Goal: Transaction & Acquisition: Book appointment/travel/reservation

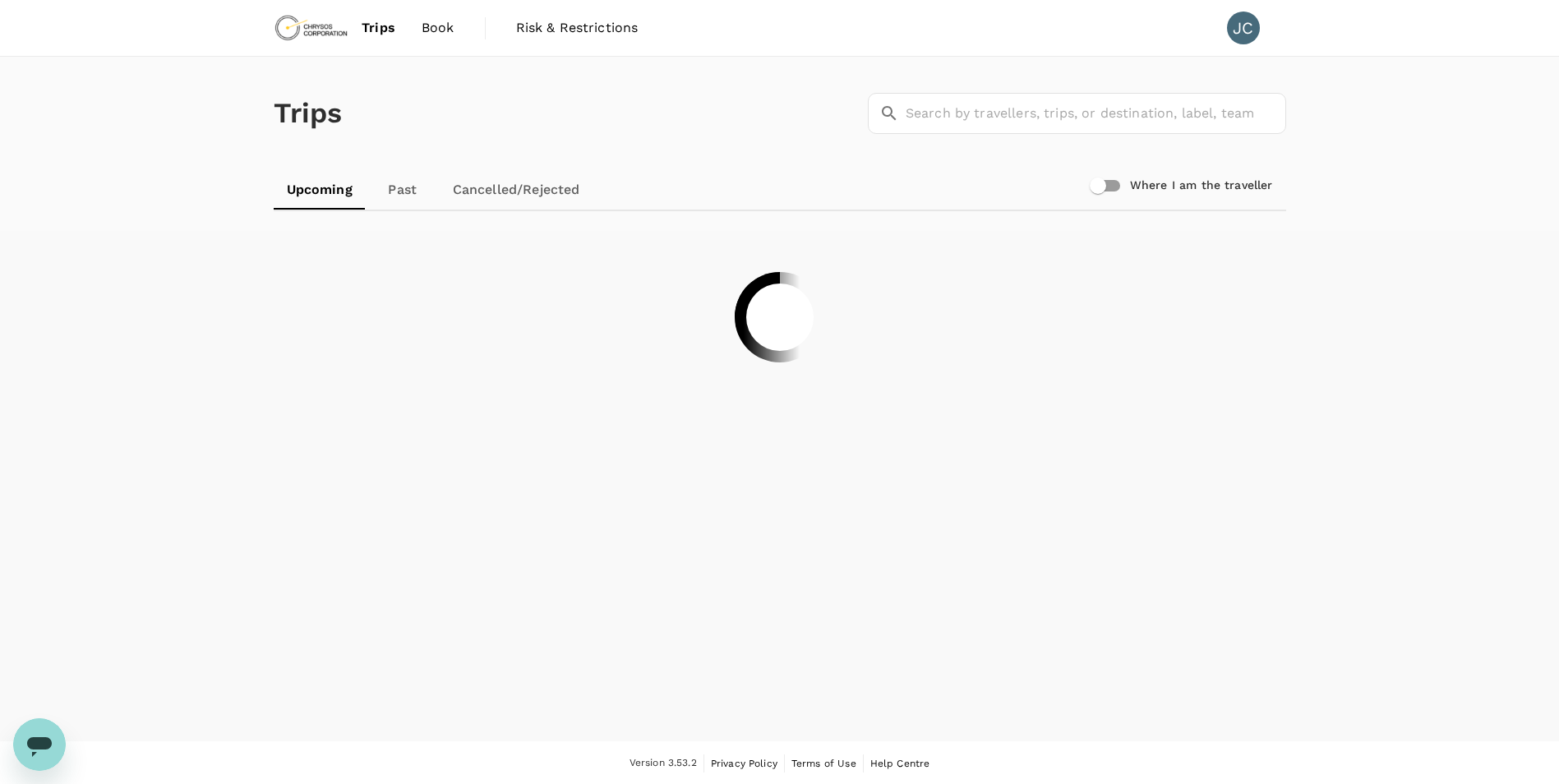
click at [455, 33] on link "Book" at bounding box center [438, 28] width 59 height 56
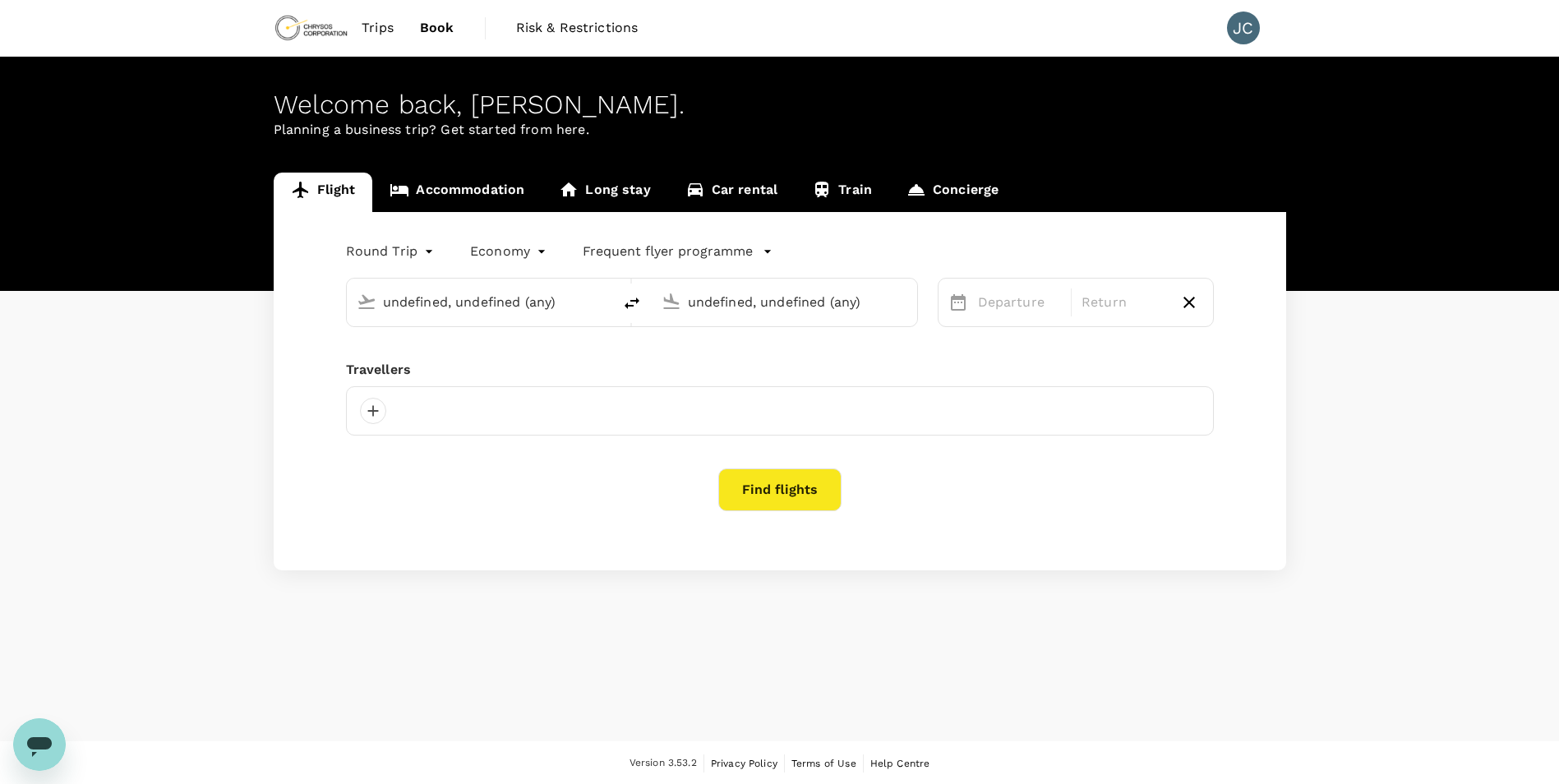
type input "Vancouver Intl (YVR)"
type input "[GEOGRAPHIC_DATA] (FAI)"
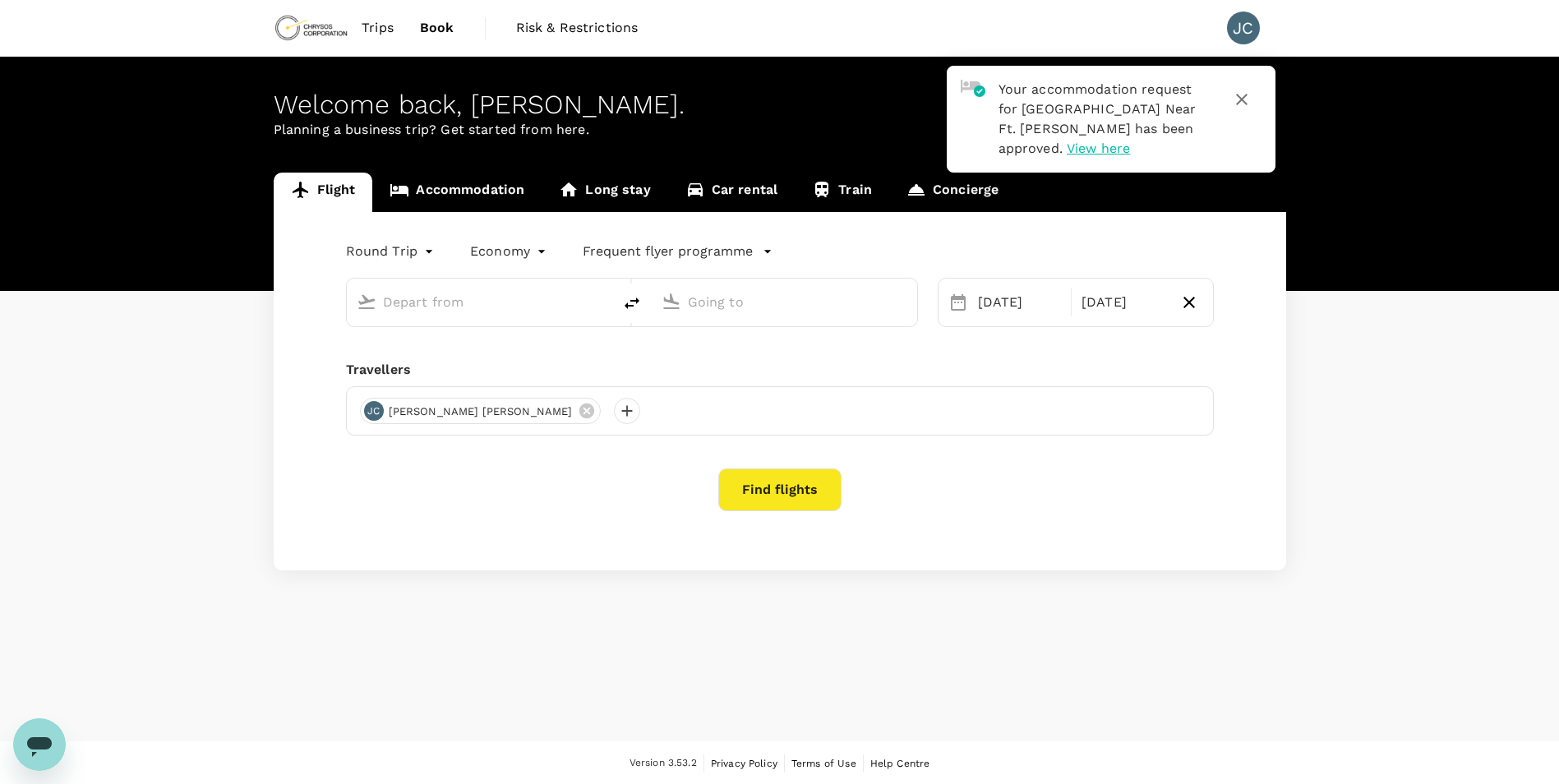
click at [379, 27] on span "Trips" at bounding box center [378, 27] width 32 height 20
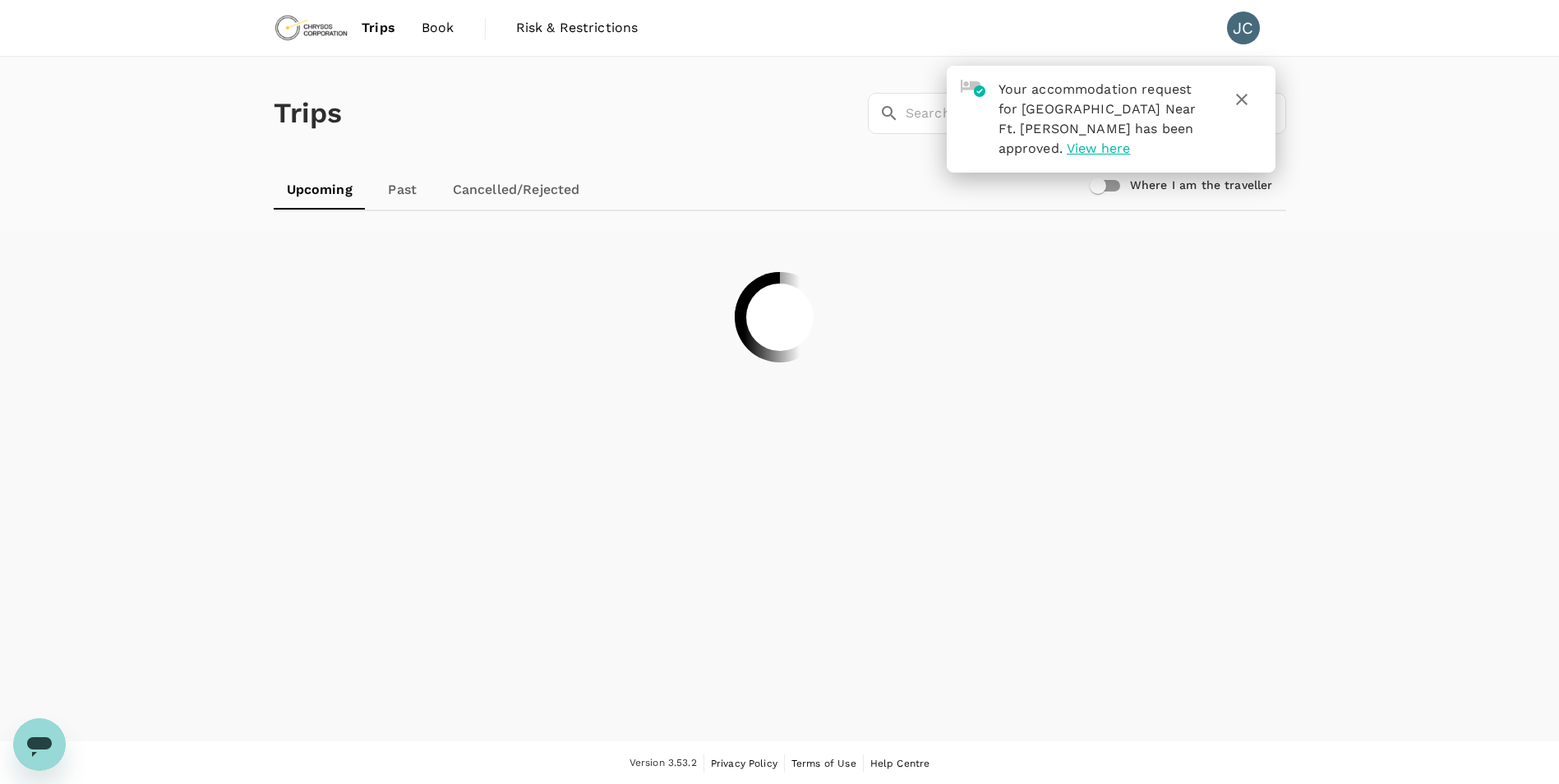
click at [393, 180] on link "Past" at bounding box center [403, 189] width 74 height 39
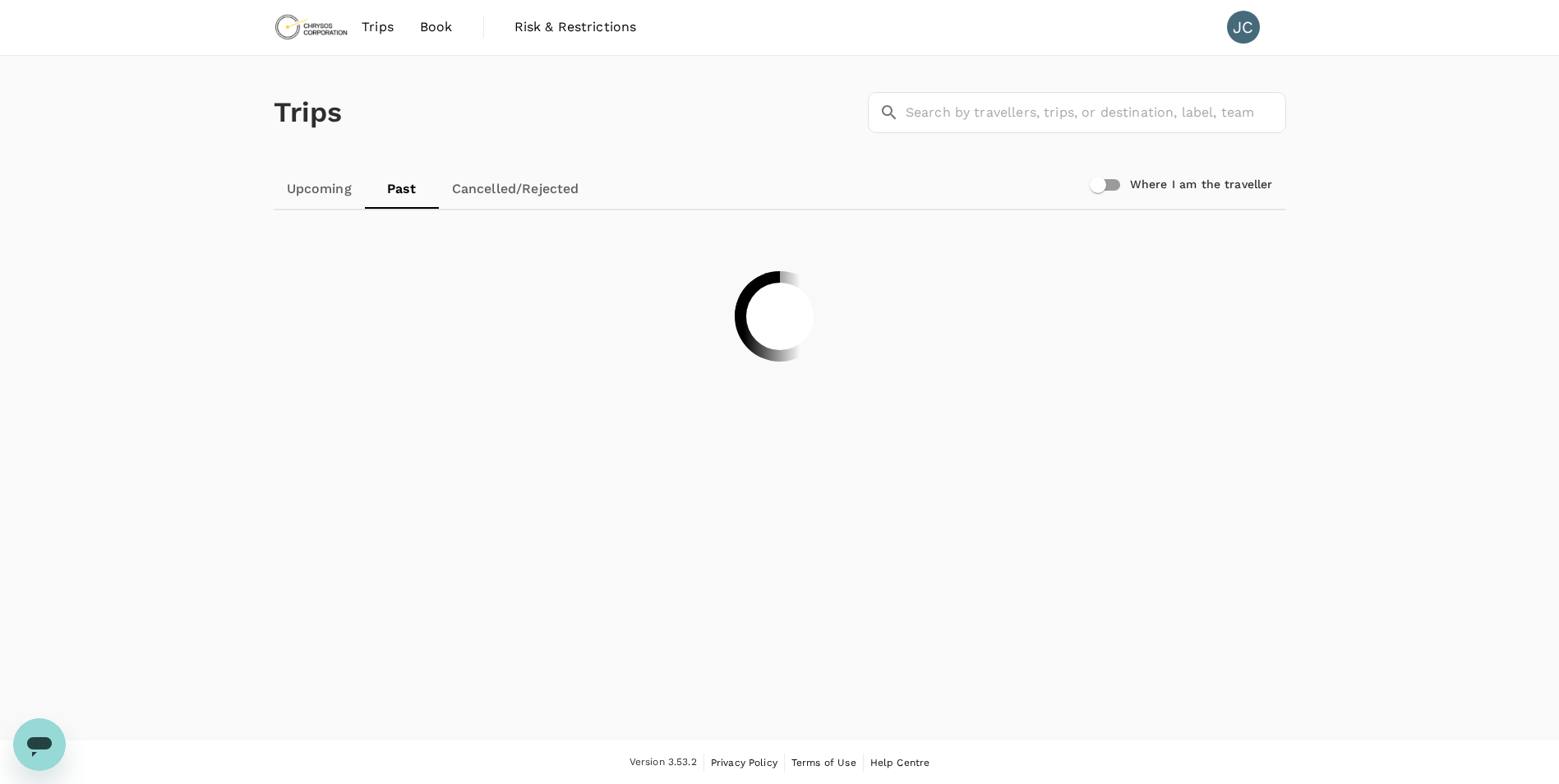
scroll to position [2, 0]
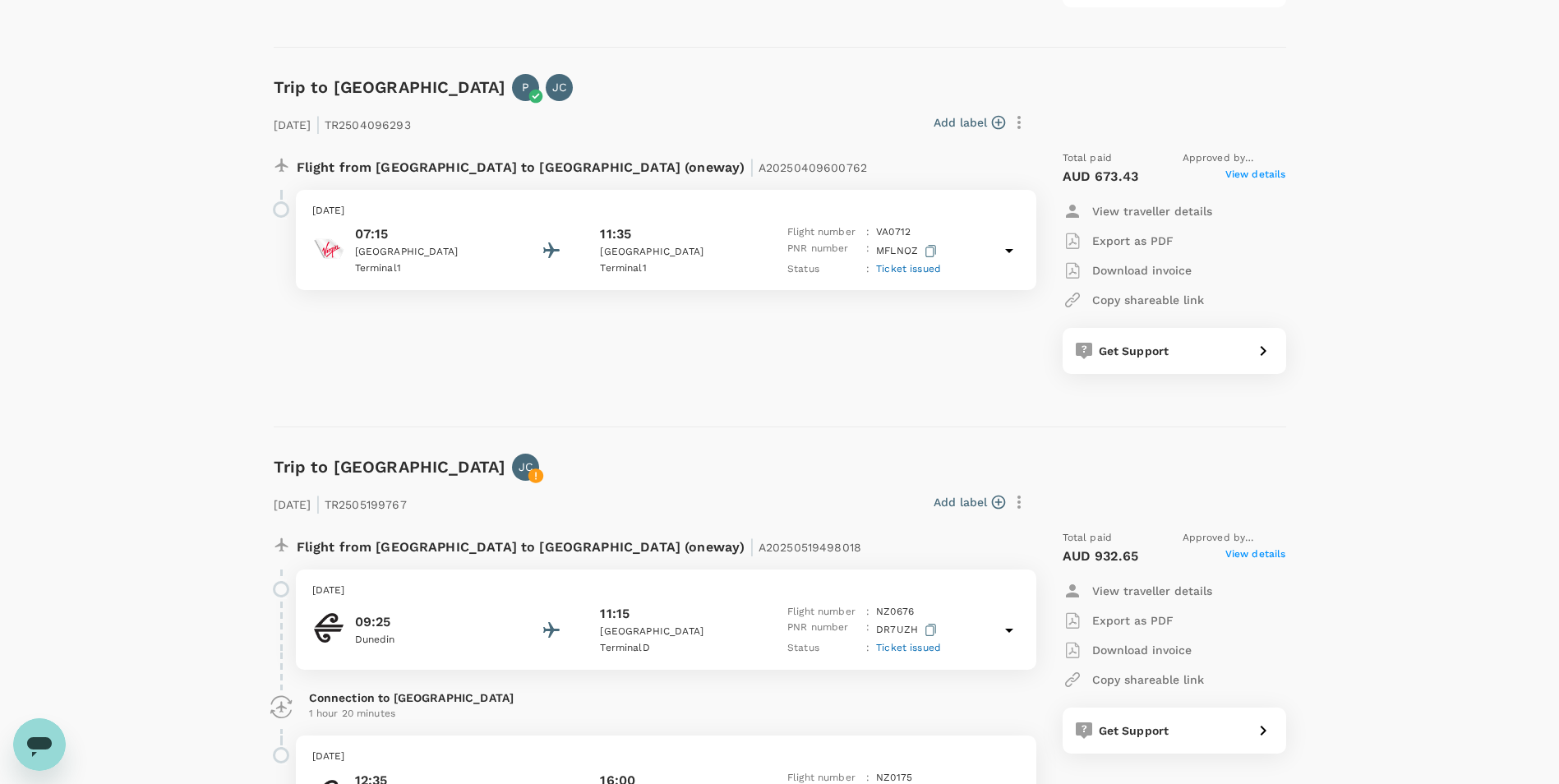
scroll to position [4517, 0]
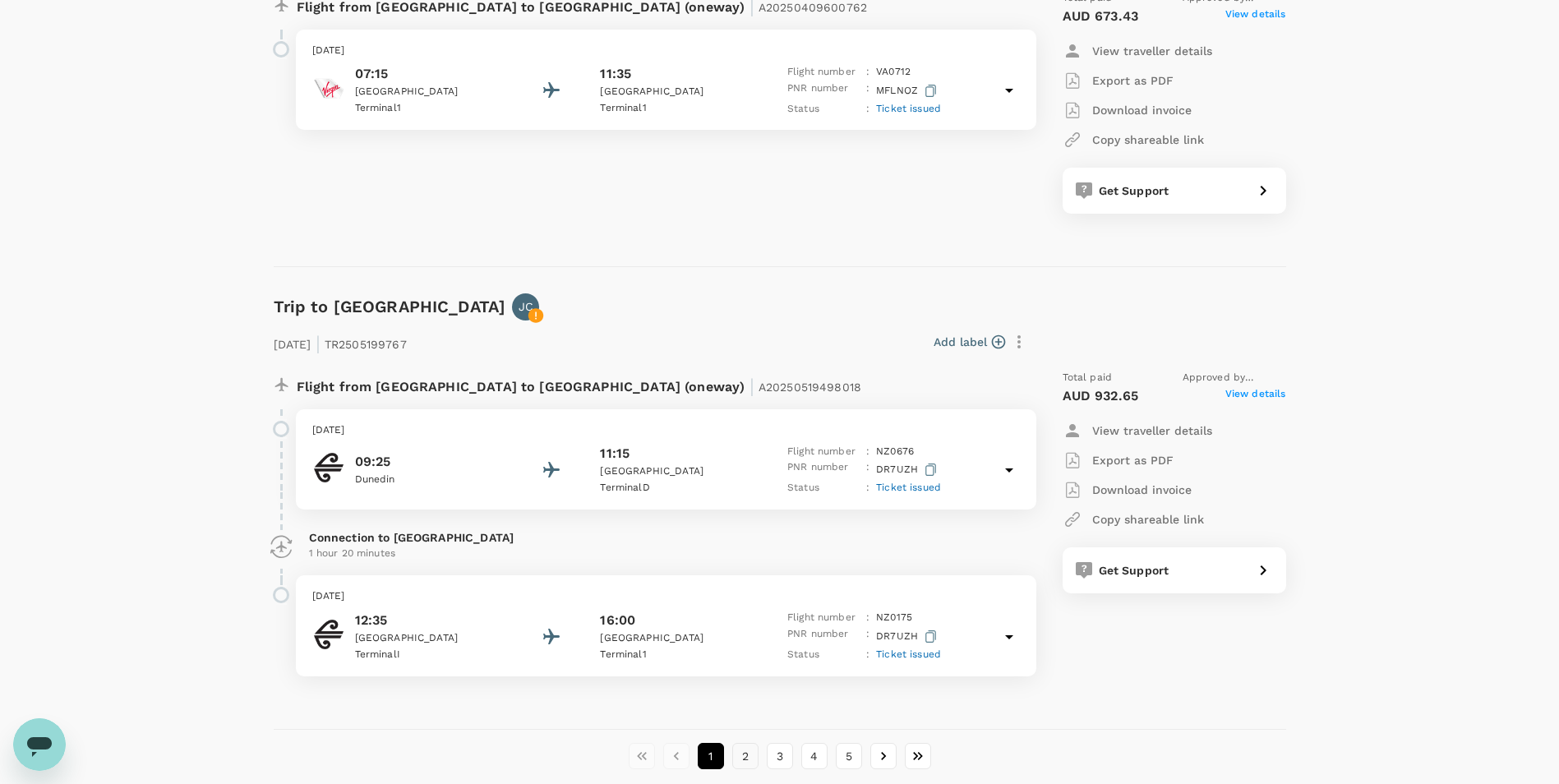
click at [742, 743] on button "2" at bounding box center [745, 756] width 26 height 26
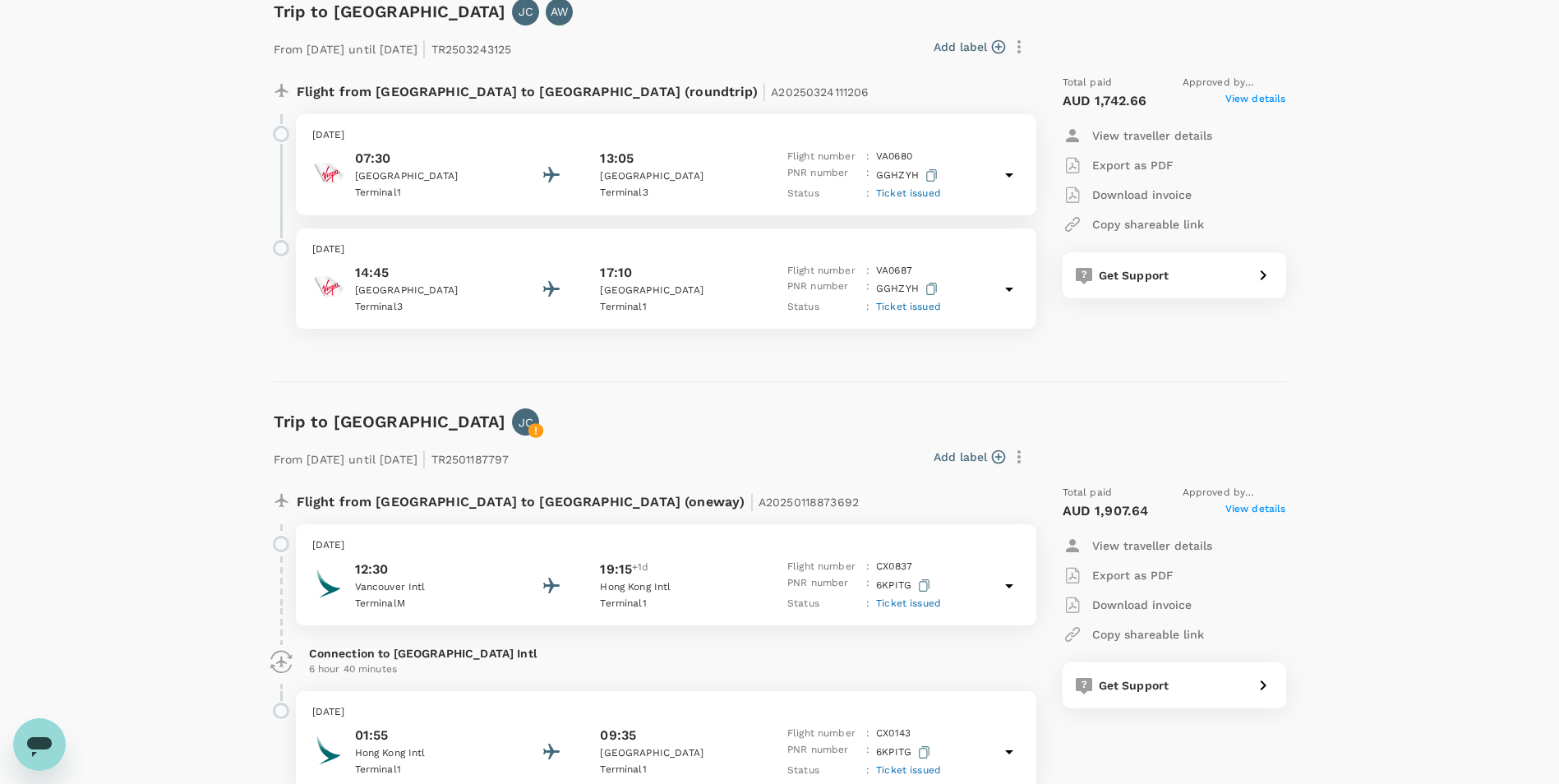
scroll to position [4011, 0]
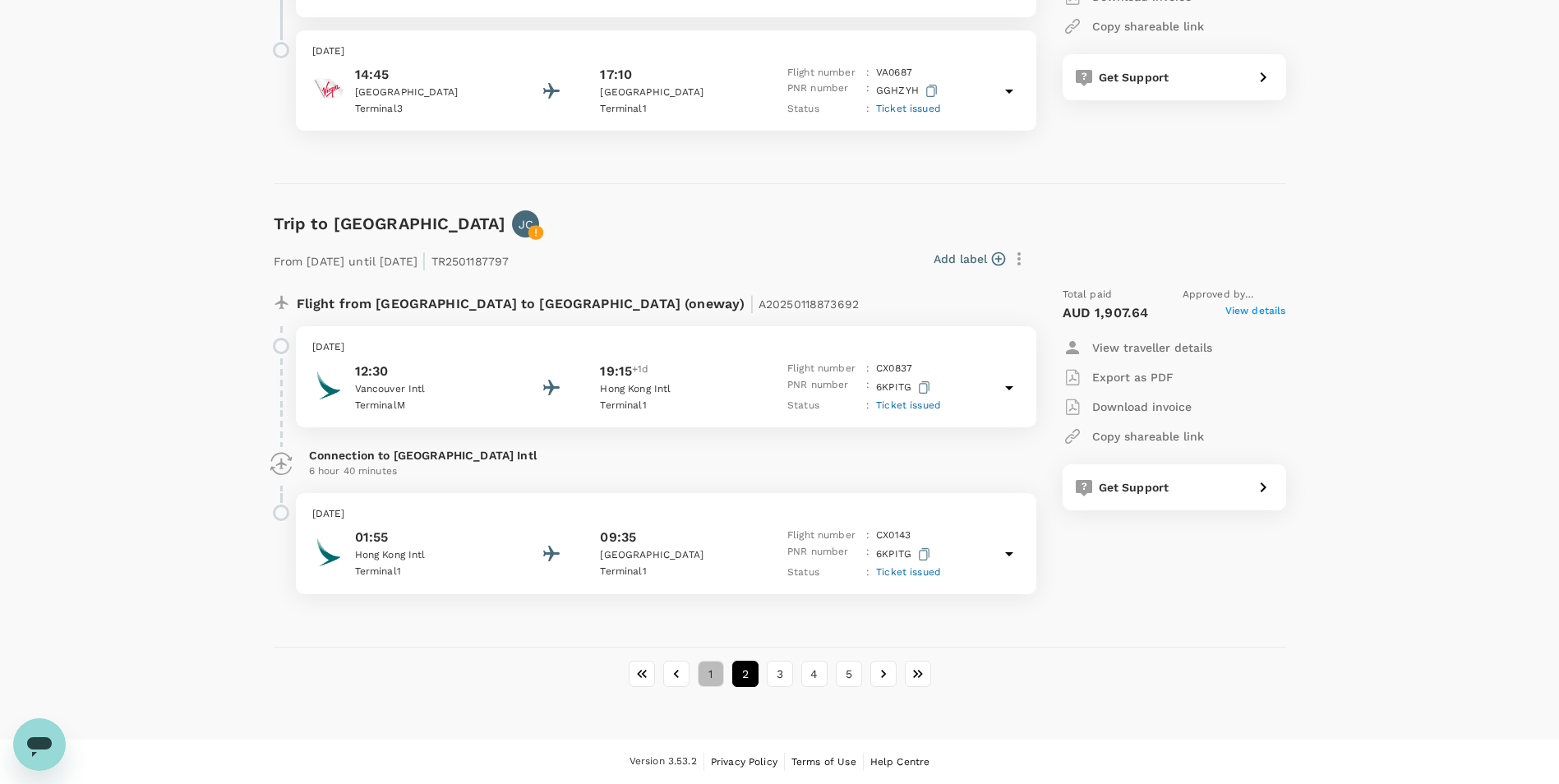
click at [712, 679] on button "1" at bounding box center [711, 673] width 26 height 26
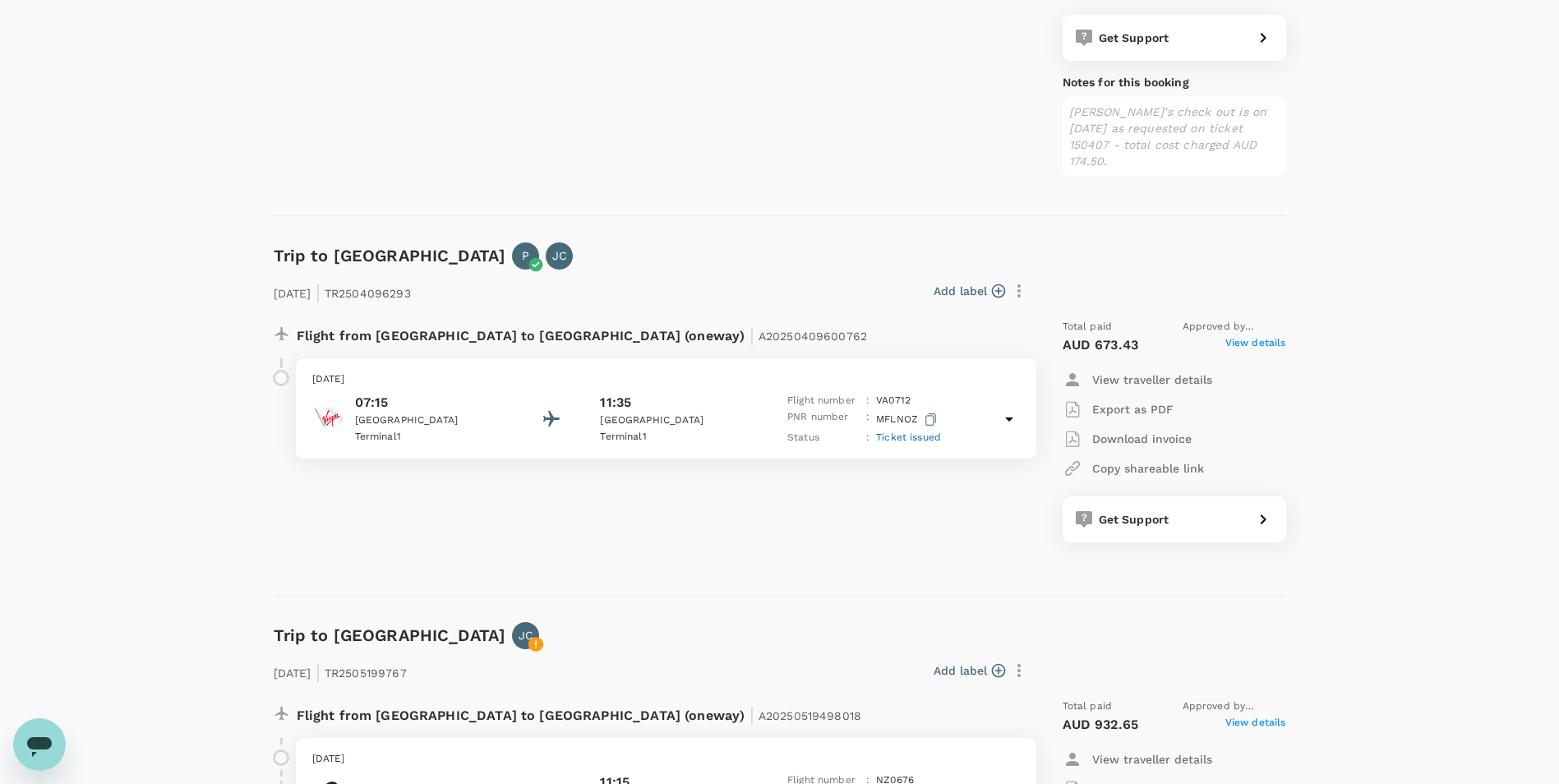
scroll to position [4517, 0]
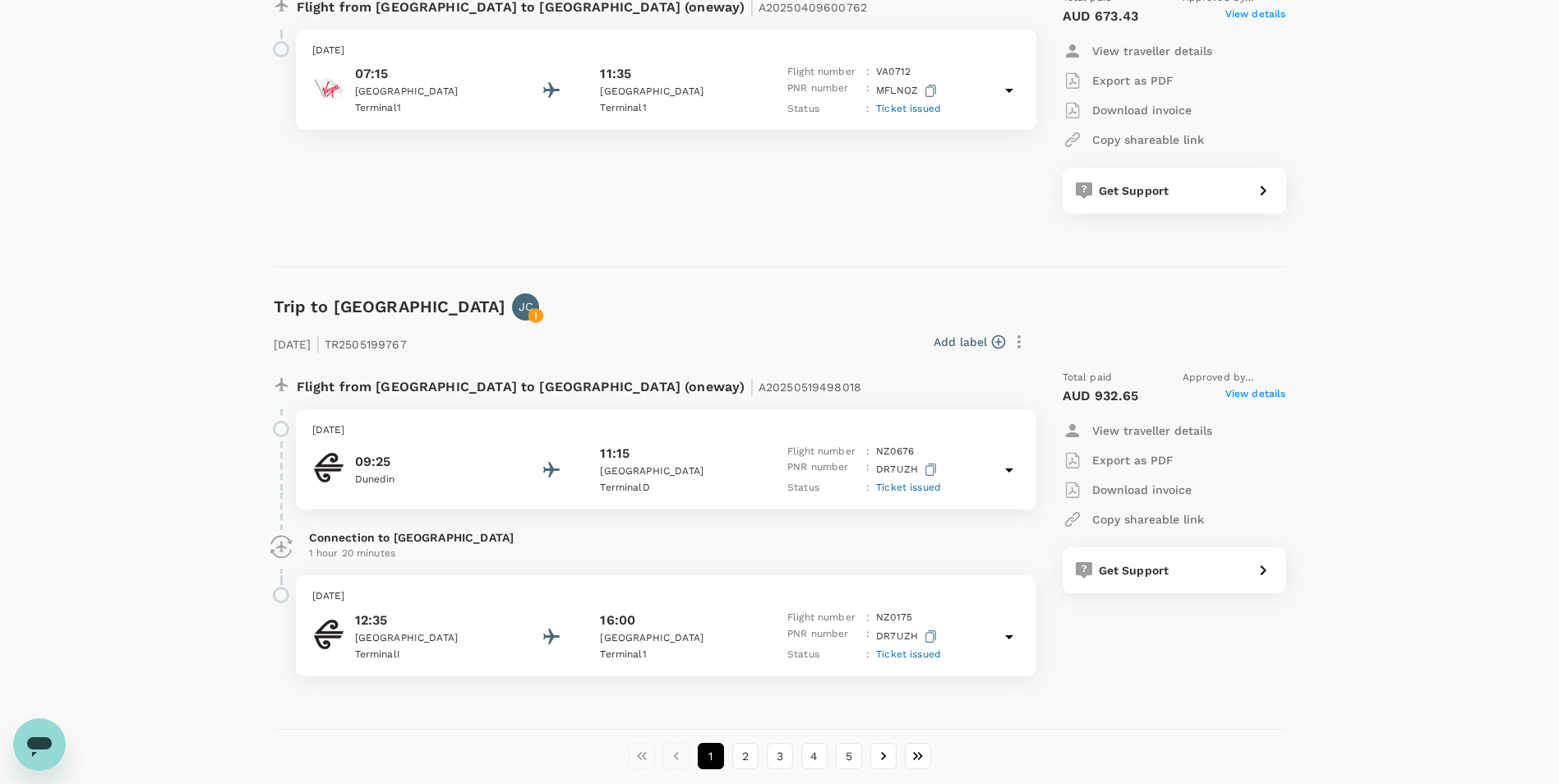
click at [1012, 627] on icon at bounding box center [1009, 636] width 20 height 20
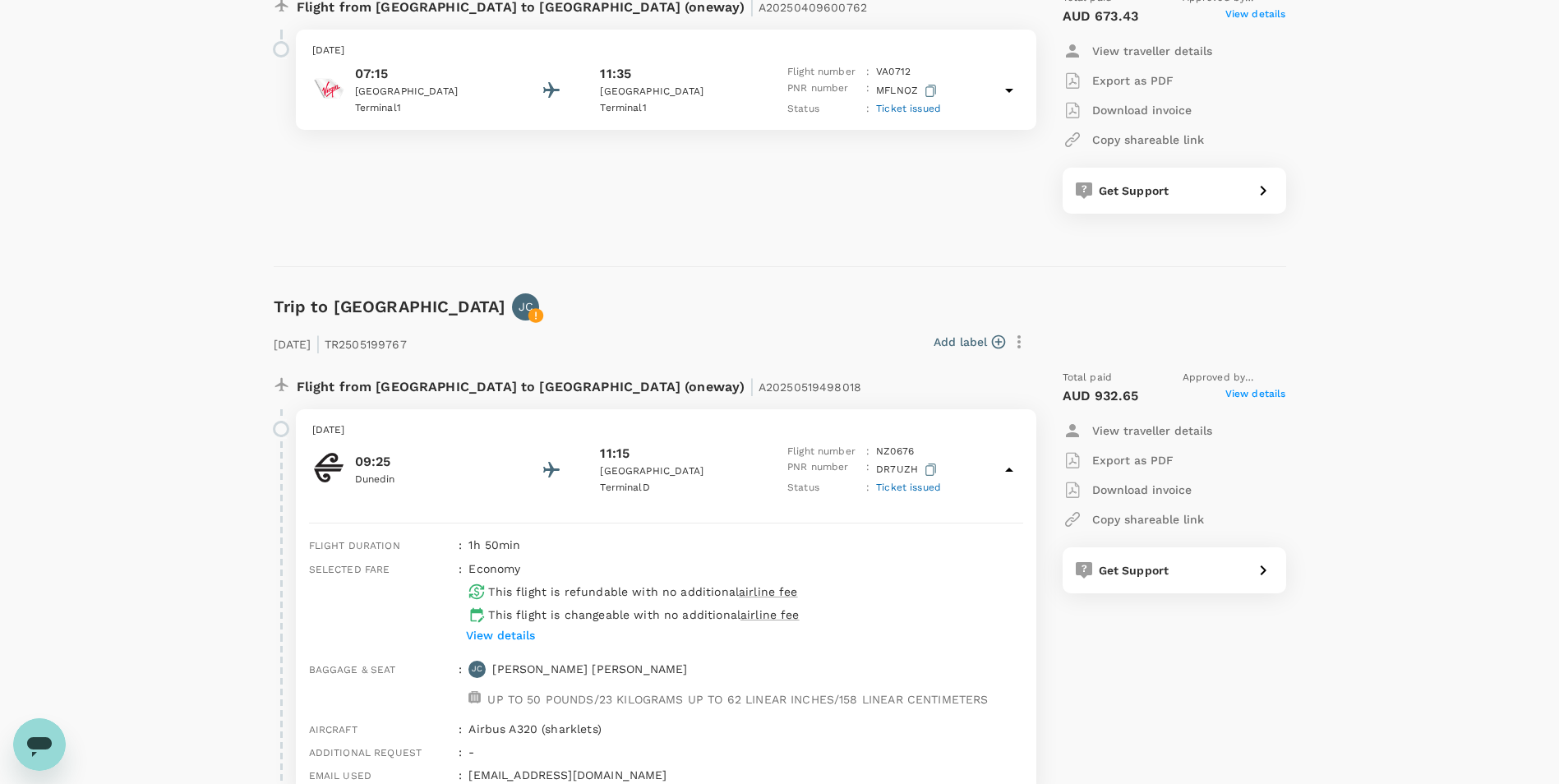
click at [1013, 460] on icon at bounding box center [1009, 469] width 20 height 20
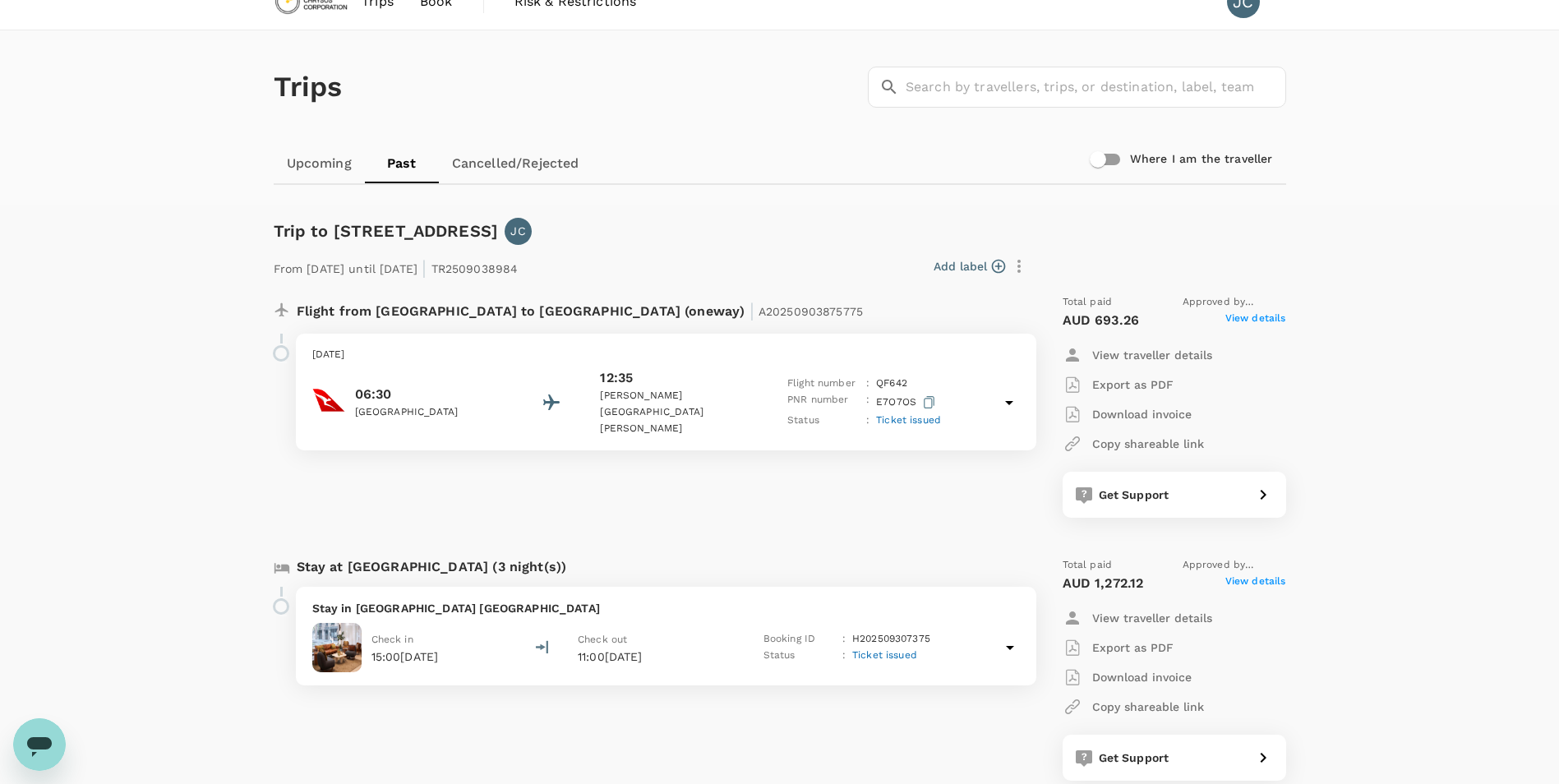
scroll to position [0, 0]
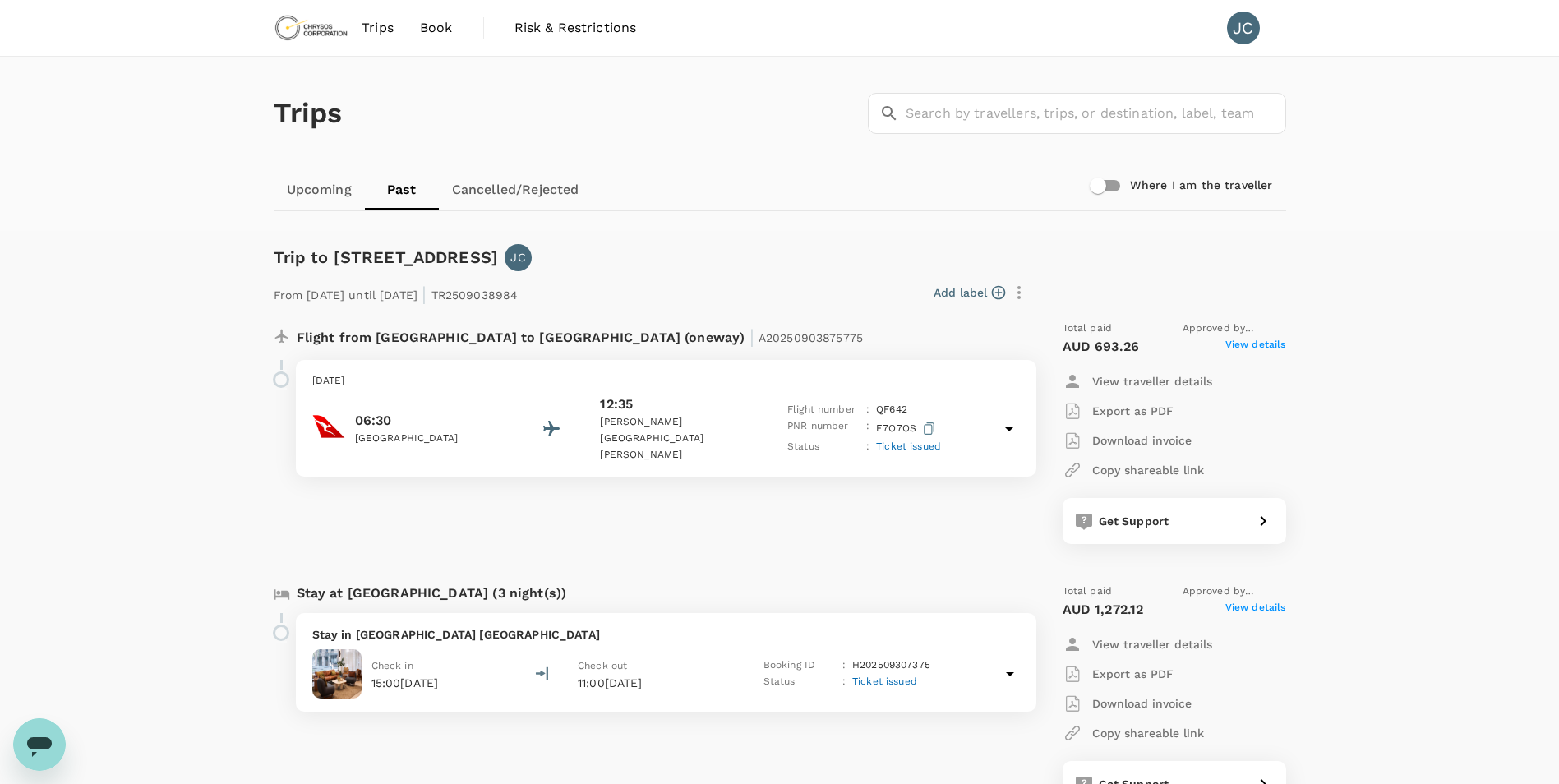
click at [319, 33] on img at bounding box center [311, 28] width 76 height 36
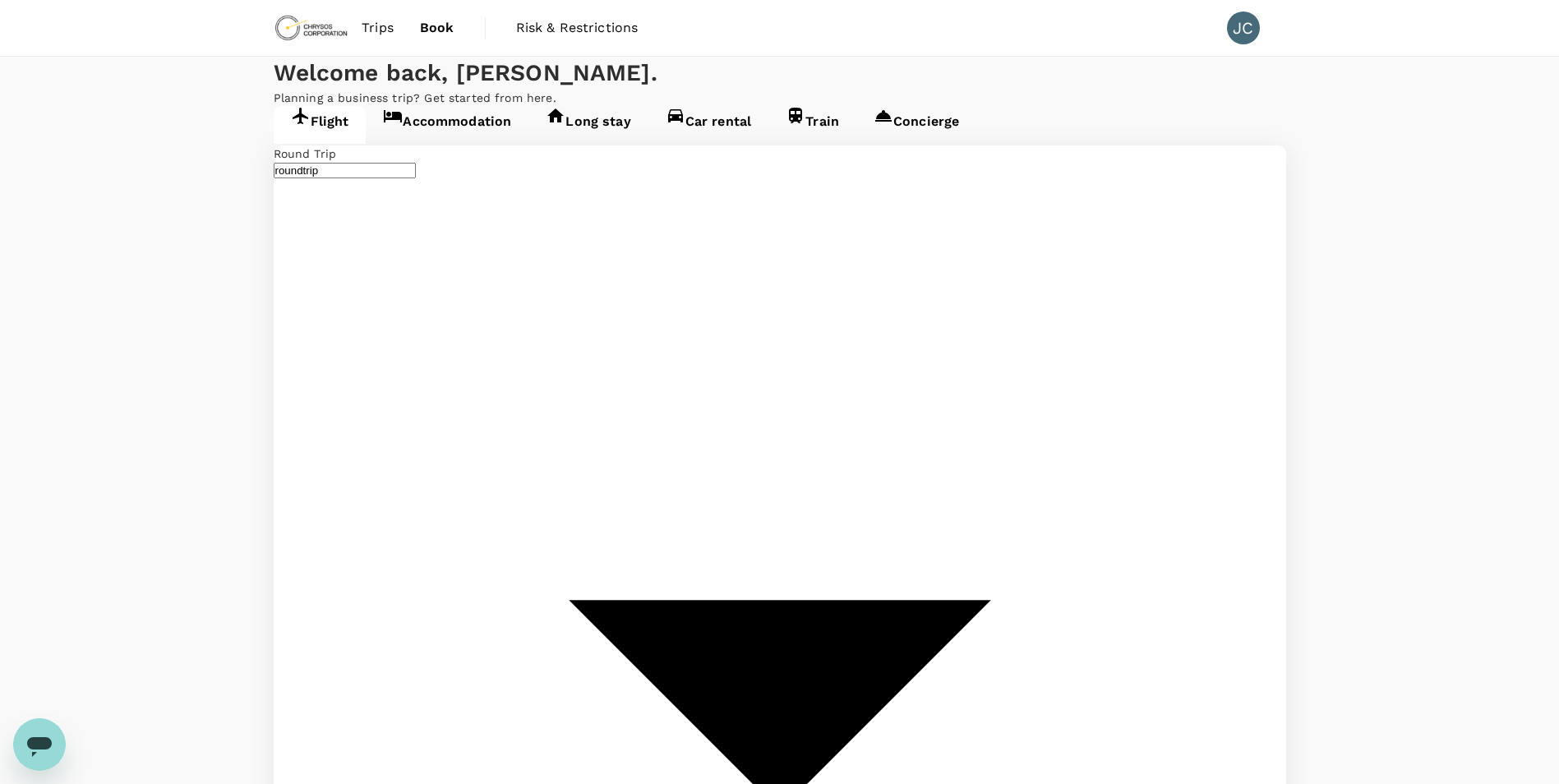
type input "Vancouver Intl (YVR)"
type input "[GEOGRAPHIC_DATA] (FAI)"
type input "Vancouver Intl (YVR)"
type input "[GEOGRAPHIC_DATA] (FAI)"
type input "Vancouver Intl (YVR)"
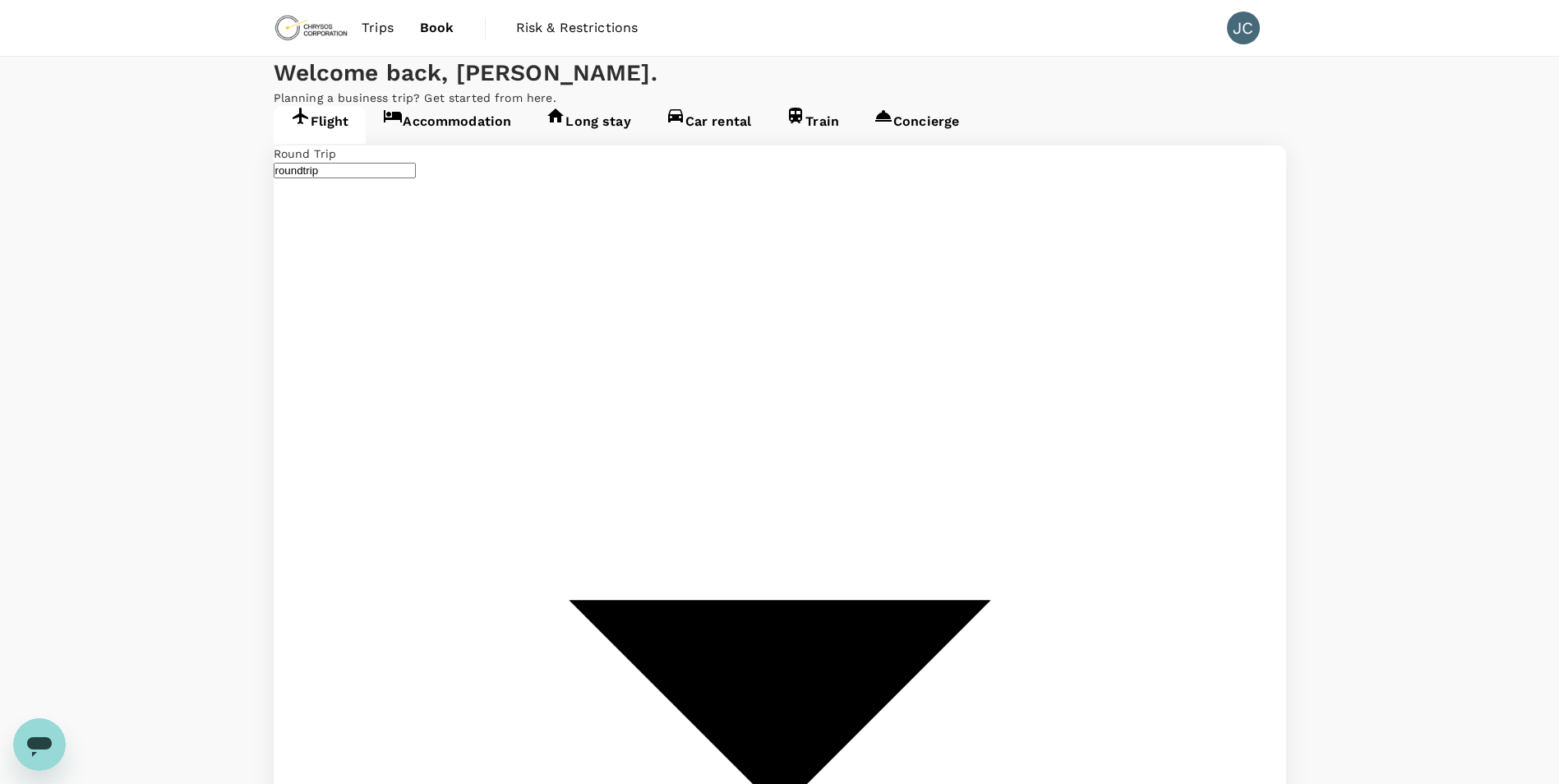
type input "[GEOGRAPHIC_DATA] (FAI)"
